Goal: Information Seeking & Learning: Learn about a topic

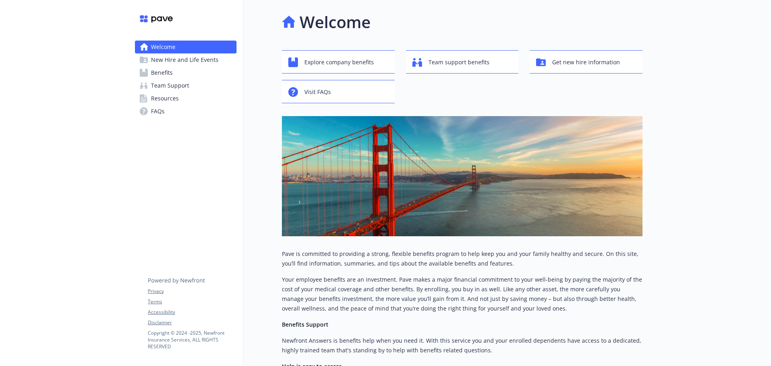
click at [188, 58] on span "New Hire and Life Events" at bounding box center [185, 59] width 68 height 13
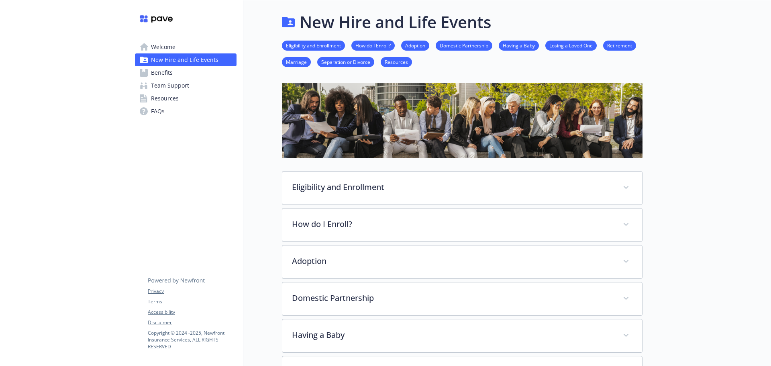
click at [168, 72] on span "Benefits" at bounding box center [162, 72] width 22 height 13
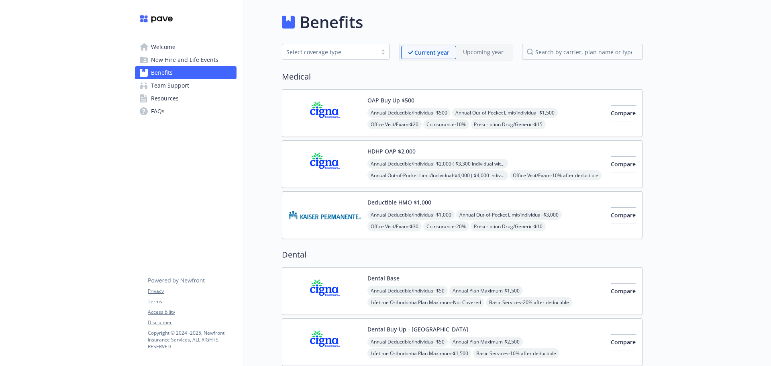
click at [153, 108] on span "FAQs" at bounding box center [158, 111] width 14 height 13
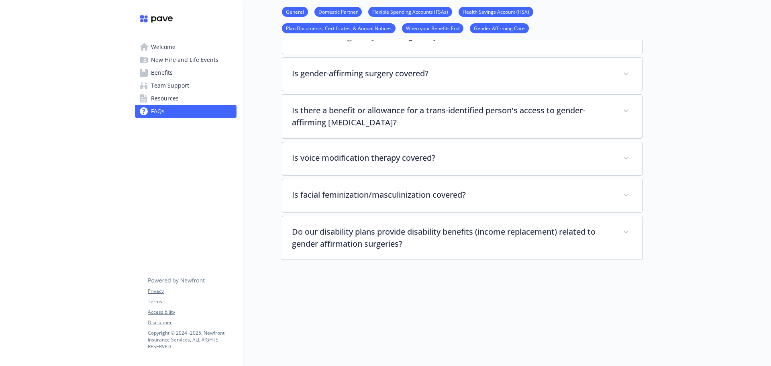
scroll to position [1688, 0]
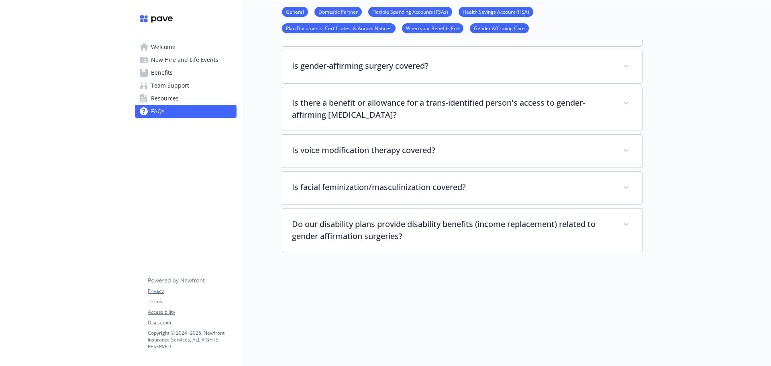
click at [166, 97] on span "Resources" at bounding box center [165, 98] width 28 height 13
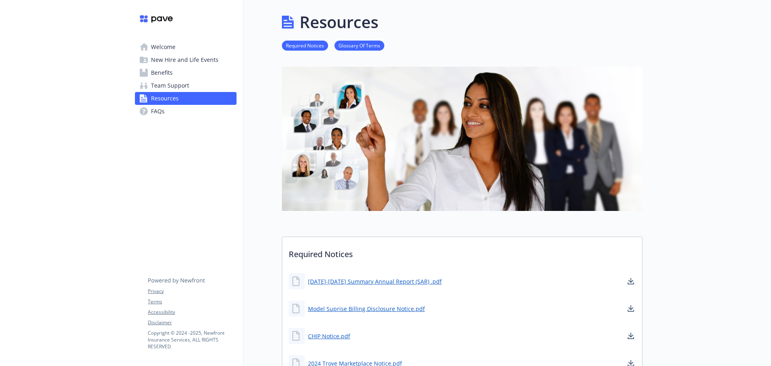
click at [162, 84] on span "Team Support" at bounding box center [170, 85] width 38 height 13
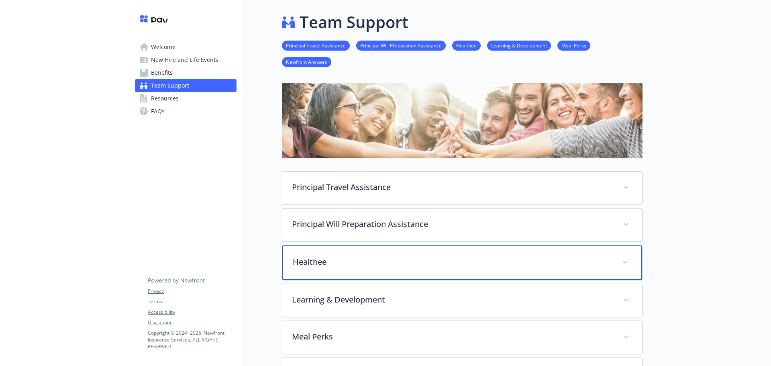
click at [626, 260] on span at bounding box center [625, 262] width 13 height 13
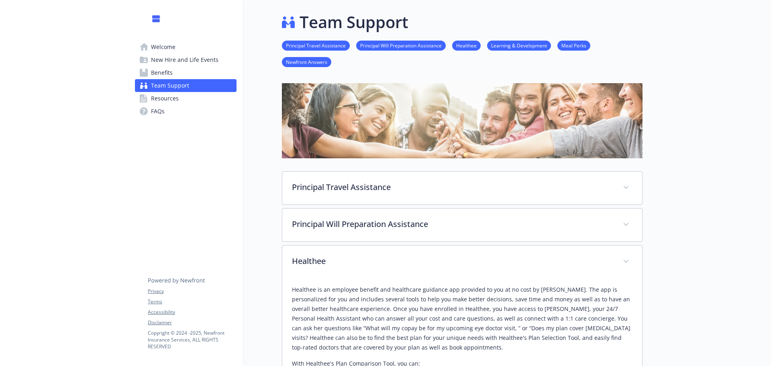
click at [163, 48] on span "Welcome" at bounding box center [163, 47] width 25 height 13
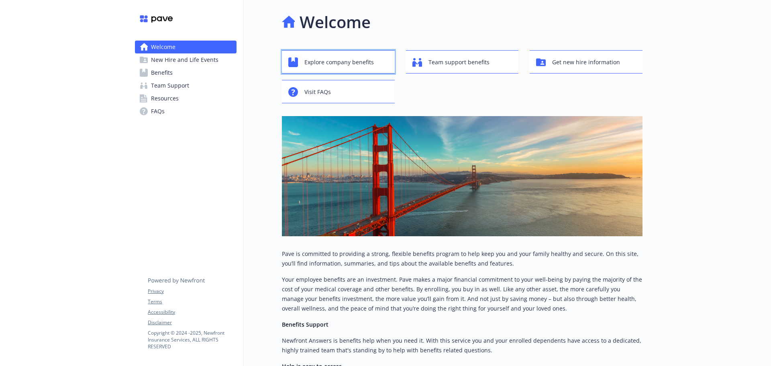
click at [370, 65] on span "Explore company benefits" at bounding box center [340, 62] width 70 height 15
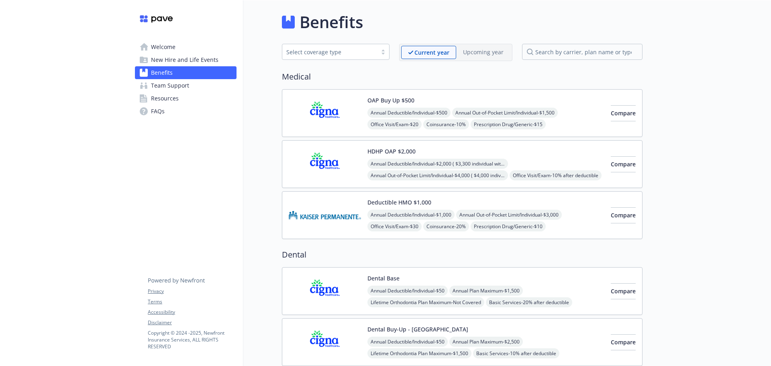
drag, startPoint x: 554, startPoint y: 86, endPoint x: 541, endPoint y: 151, distance: 66.3
